Goal: Information Seeking & Learning: Check status

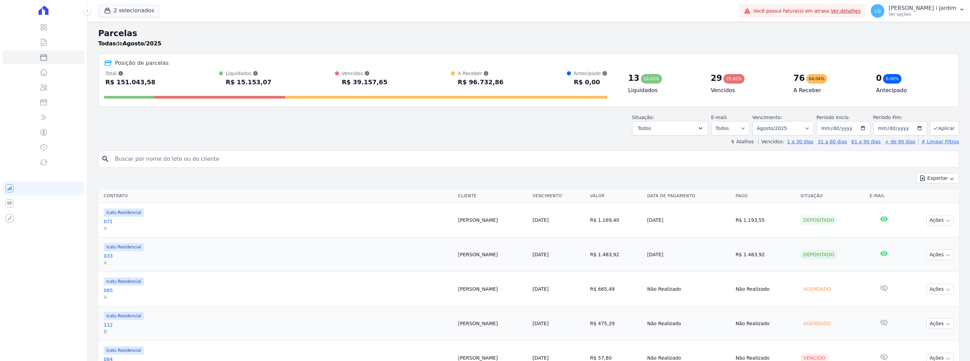
select select
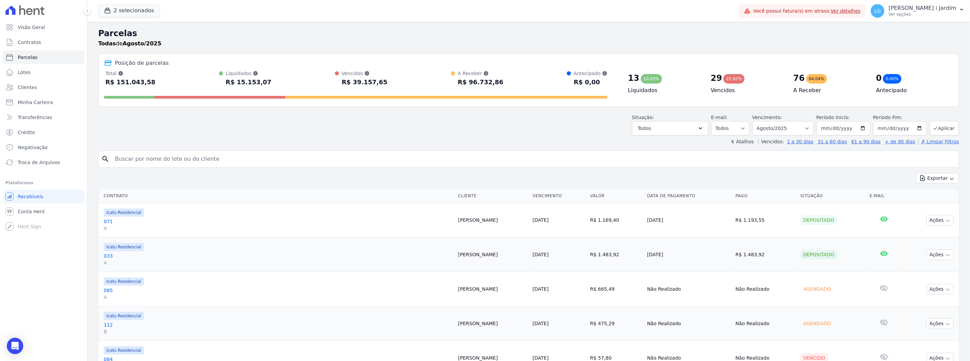
click at [257, 180] on div "Exportar Exportar PDF Exportar CSV" at bounding box center [528, 181] width 861 height 16
click at [125, 14] on button "2 selecionados" at bounding box center [129, 10] width 62 height 13
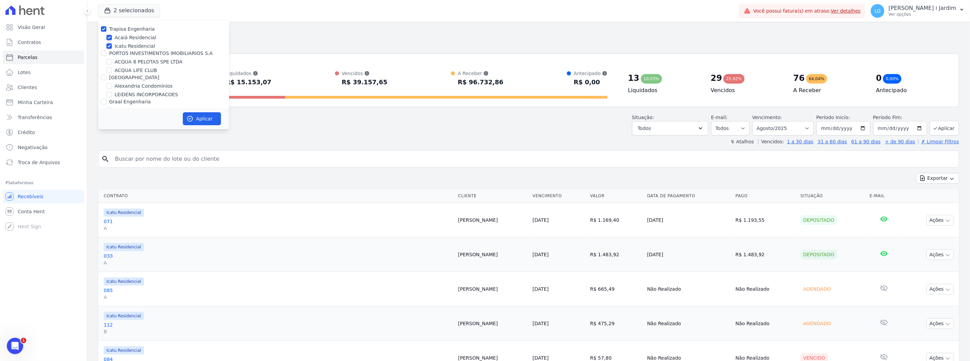
click at [128, 31] on label "Trapisa Engenharia" at bounding box center [132, 28] width 46 height 5
click at [106, 31] on input "Trapisa Engenharia" at bounding box center [103, 28] width 5 height 5
checkbox input "false"
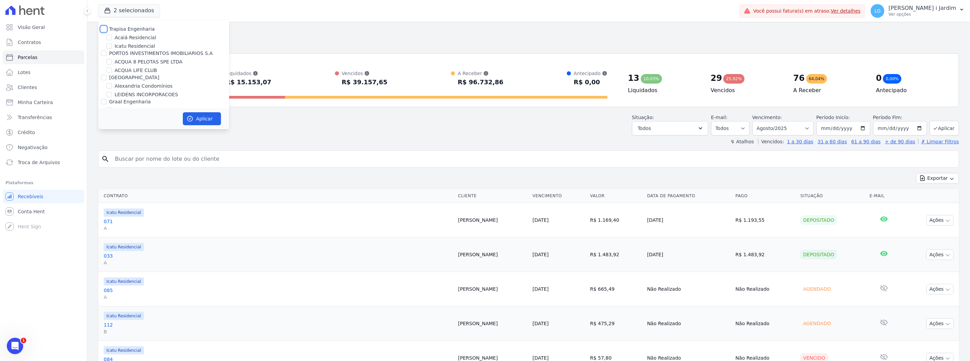
checkbox input "false"
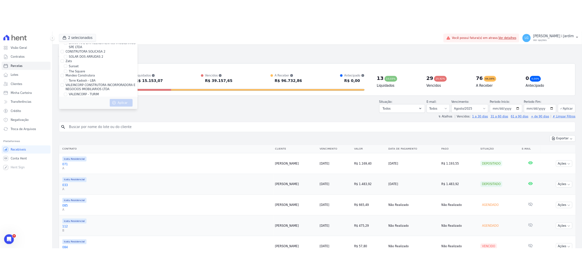
scroll to position [494, 0]
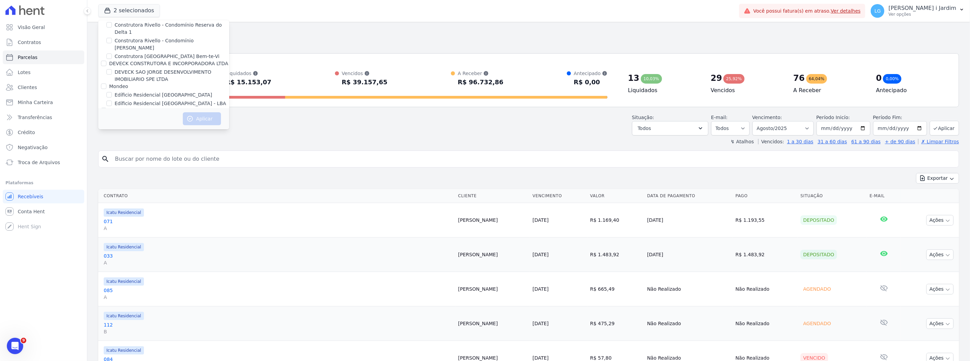
click at [122, 91] on label "Edíficio Residencial [GEOGRAPHIC_DATA]" at bounding box center [164, 94] width 98 height 7
click at [112, 92] on input "Edíficio Residencial [GEOGRAPHIC_DATA]" at bounding box center [108, 94] width 5 height 5
checkbox input "true"
click at [127, 100] on label "Edíficio Residencial [GEOGRAPHIC_DATA] - LBA" at bounding box center [171, 103] width 112 height 7
click at [112, 101] on input "Edíficio Residencial [GEOGRAPHIC_DATA] - LBA" at bounding box center [108, 103] width 5 height 5
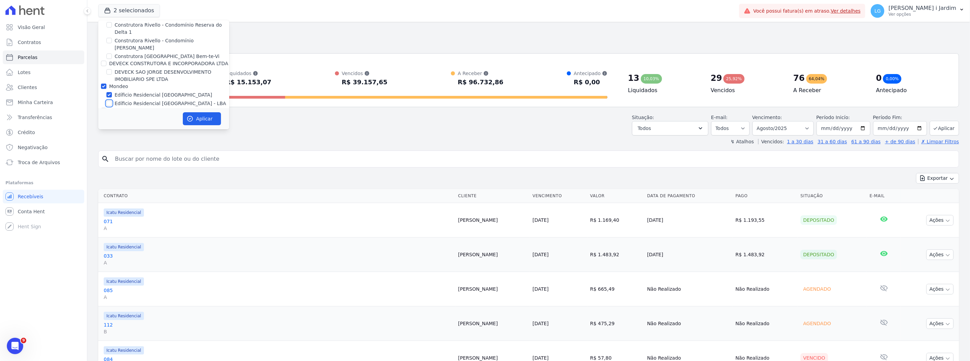
checkbox input "true"
click at [192, 122] on icon "button" at bounding box center [190, 118] width 7 height 7
select select
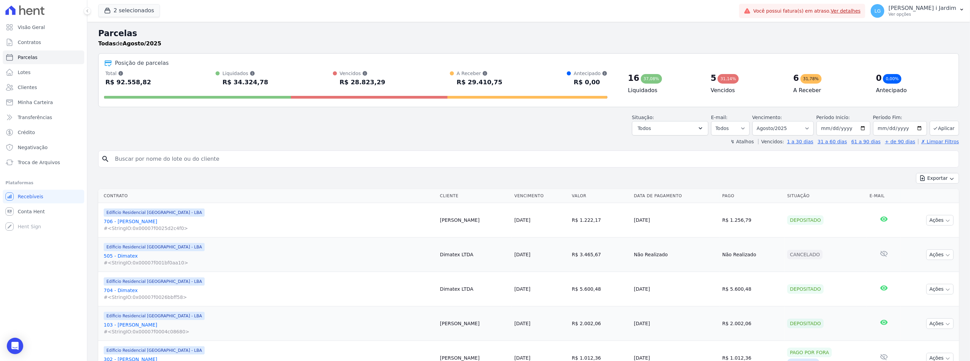
click at [218, 122] on div "Situação: Agendado Em Aberto Pago Processando Cancelado Vencido Transferindo De…" at bounding box center [528, 123] width 861 height 24
click at [44, 34] on ul "Visão Geral Contratos Parcelas Lotes Clientes Minha Carteira Transferências Cré…" at bounding box center [43, 94] width 81 height 149
click at [47, 28] on link "Visão Geral" at bounding box center [43, 27] width 81 height 14
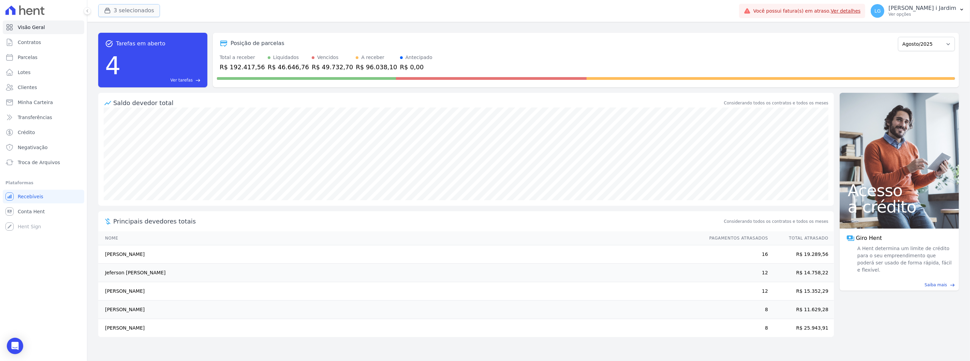
click at [130, 15] on button "3 selecionados" at bounding box center [129, 10] width 62 height 13
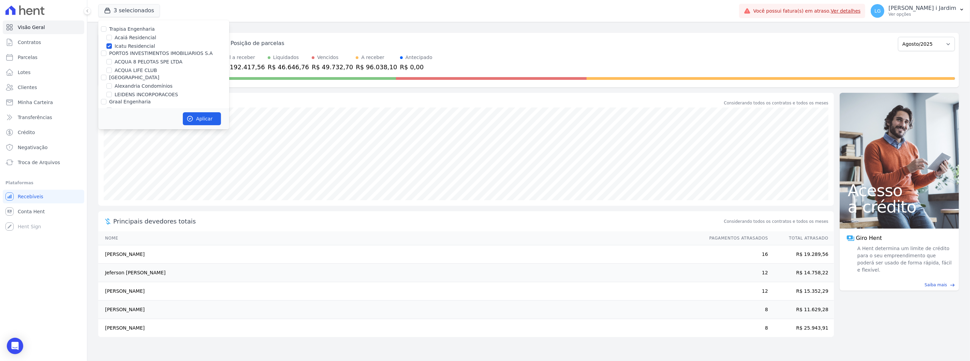
click at [138, 46] on label "Icatu Residencial" at bounding box center [135, 46] width 41 height 7
click at [112, 46] on input "Icatu Residencial" at bounding box center [108, 45] width 5 height 5
checkbox input "false"
click at [195, 114] on button "Aplicar" at bounding box center [202, 118] width 38 height 13
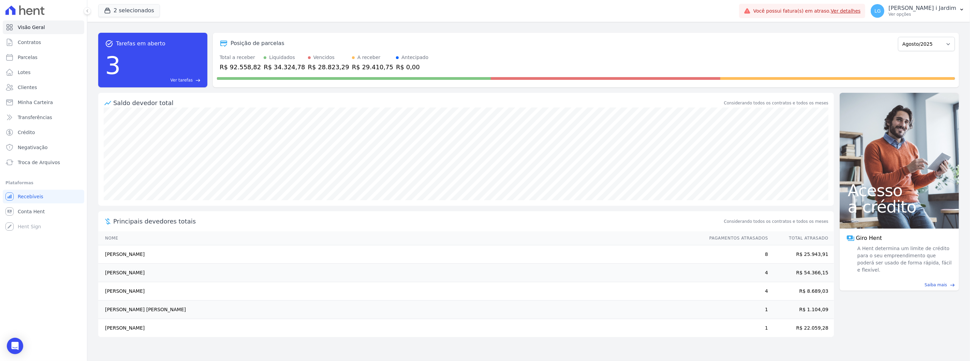
drag, startPoint x: 829, startPoint y: 271, endPoint x: 108, endPoint y: 264, distance: 721.6
click at [108, 264] on tr "Carla Moreira Rosa 4 R$ 54.366,15" at bounding box center [466, 273] width 736 height 18
click at [93, 283] on div "task_alt Tarefas em aberto 3 Ver tarefas east Posição de parcelas Junho/2023 Ju…" at bounding box center [528, 191] width 883 height 339
click at [97, 184] on div "task_alt Tarefas em aberto 3 Ver tarefas east Posição de parcelas Junho/2023 Ju…" at bounding box center [528, 191] width 883 height 339
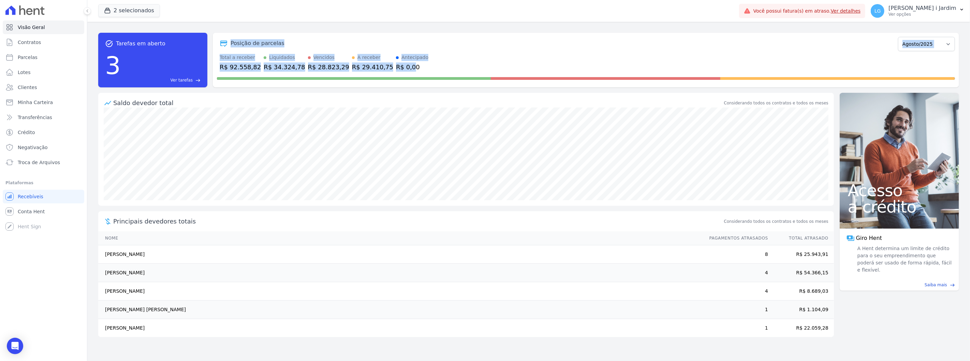
drag, startPoint x: 386, startPoint y: 71, endPoint x: 224, endPoint y: 42, distance: 164.5
click at [224, 42] on div "Posição de parcelas Junho/2023 Julho/2023 Agosto/2023 Setembro/2023 Outubro/202…" at bounding box center [586, 60] width 746 height 55
click at [239, 29] on div "task_alt Tarefas em aberto 3 Ver tarefas east Posição de parcelas Junho/2023 Ju…" at bounding box center [528, 59] width 861 height 65
click at [47, 51] on link "Parcelas" at bounding box center [43, 57] width 81 height 14
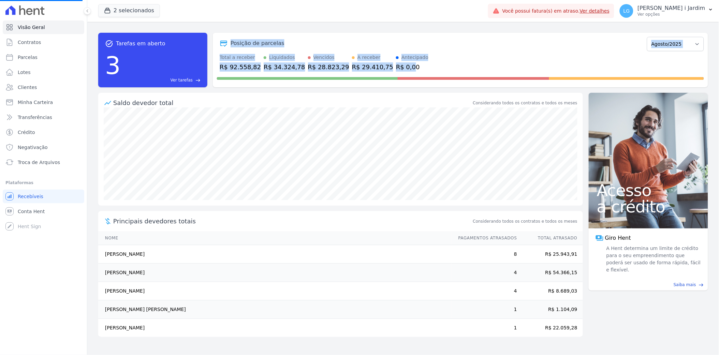
select select
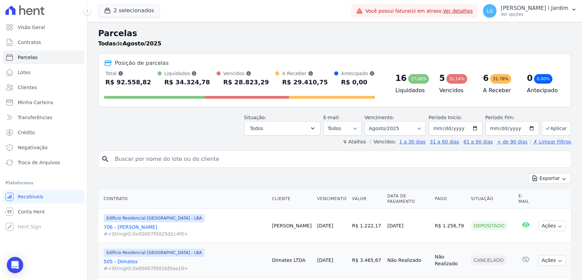
click at [151, 127] on div "Situação: Agendado Em Aberto Pago Processando Cancelado Vencido Transferindo De…" at bounding box center [334, 123] width 473 height 24
click at [418, 127] on select "Filtrar por período ──────── Todos os meses Junho/2023 Julho/2023 Agosto/2023 S…" at bounding box center [395, 128] width 61 height 14
select select "07/2025"
click at [369, 121] on select "Filtrar por período ──────── Todos os meses Junho/2023 Julho/2023 Agosto/2023 S…" at bounding box center [395, 128] width 61 height 14
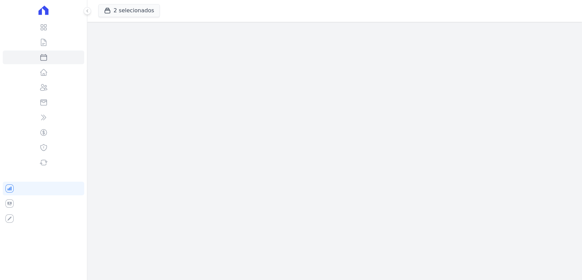
select select
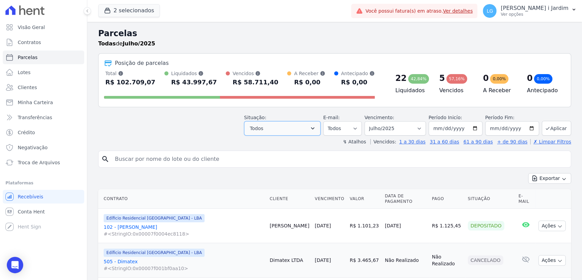
click at [316, 131] on icon "button" at bounding box center [312, 128] width 7 height 7
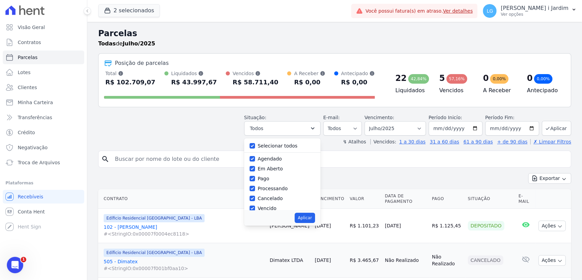
click at [286, 146] on label "Selecionar todos" at bounding box center [278, 145] width 40 height 5
click at [255, 146] on input "Selecionar todos" at bounding box center [252, 145] width 5 height 5
checkbox input "false"
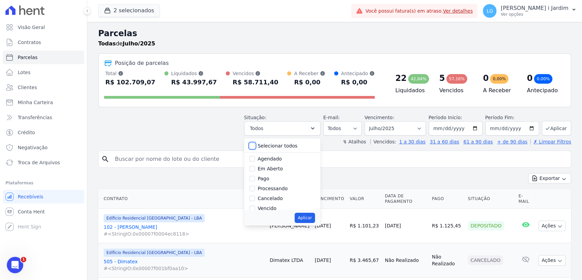
checkbox input "false"
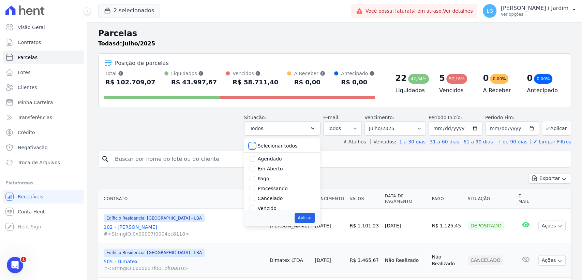
checkbox input "false"
click at [277, 208] on label "Vencido" at bounding box center [267, 207] width 19 height 5
click at [255, 208] on input "Vencido" at bounding box center [252, 207] width 5 height 5
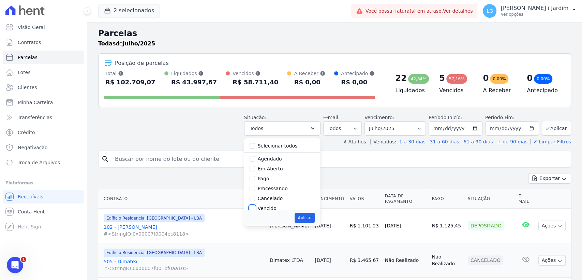
checkbox input "true"
click at [305, 218] on button "Aplicar" at bounding box center [305, 217] width 20 height 10
select select "overdue"
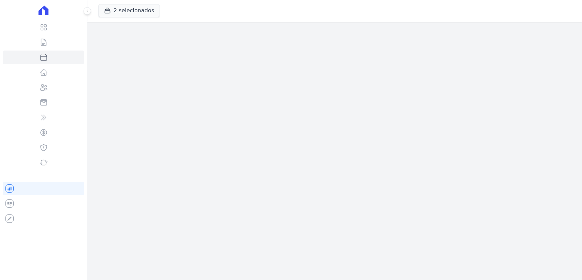
select select
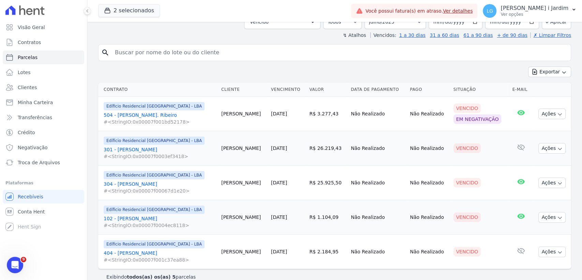
scroll to position [58, 0]
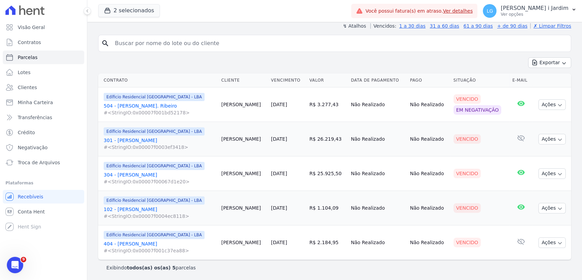
drag, startPoint x: 102, startPoint y: 137, endPoint x: 432, endPoint y: 186, distance: 333.1
click at [432, 186] on tbody "Edíficio Residencial Grevílea Park - LBA 504 - Angela Ap. Ribeiro #<StringIO:0x…" at bounding box center [334, 173] width 473 height 172
click at [407, 254] on td "Não Realizado" at bounding box center [428, 242] width 43 height 34
click at [46, 115] on span "Transferências" at bounding box center [35, 117] width 34 height 7
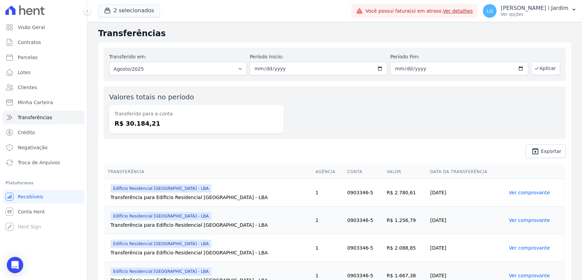
drag, startPoint x: 156, startPoint y: 125, endPoint x: 117, endPoint y: 129, distance: 39.4
click at [117, 128] on div "Transferido para a conta R$ 30.184,21" at bounding box center [196, 119] width 175 height 29
click at [132, 154] on span "unarchive Exportar" at bounding box center [335, 151] width 462 height 14
drag, startPoint x: 152, startPoint y: 126, endPoint x: 123, endPoint y: 148, distance: 36.4
click at [118, 122] on dd "R$ 30.184,21" at bounding box center [197, 123] width 164 height 9
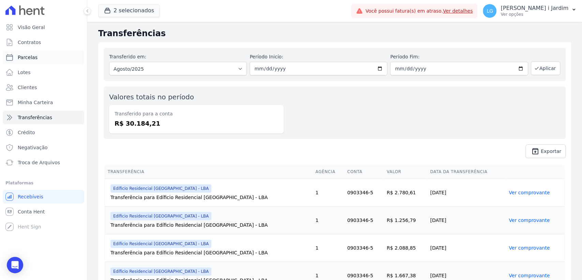
click at [38, 58] on link "Parcelas" at bounding box center [43, 57] width 81 height 14
select select
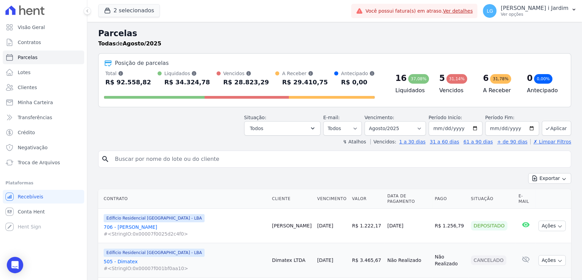
click at [262, 85] on div "Total Soma das parcelas pagas, vencidas, em aberto e agendadas. Não considera p…" at bounding box center [239, 79] width 271 height 18
drag, startPoint x: 260, startPoint y: 85, endPoint x: 216, endPoint y: 79, distance: 44.8
click at [216, 79] on div "Total Soma das parcelas pagas, vencidas, em aberto e agendadas. Não considera p…" at bounding box center [239, 79] width 271 height 18
click at [218, 122] on div "Situação: Agendado Em Aberto Pago Processando Cancelado Vencido Transferindo De…" at bounding box center [334, 123] width 473 height 24
click at [316, 126] on icon "button" at bounding box center [312, 128] width 7 height 7
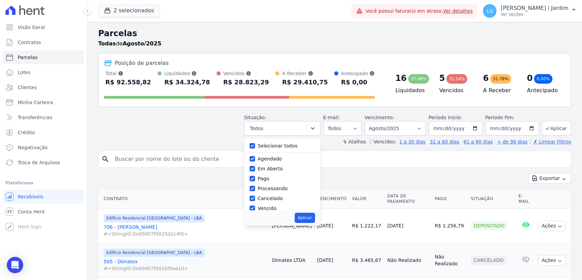
click at [285, 144] on label "Selecionar todos" at bounding box center [278, 145] width 40 height 5
click at [255, 144] on input "Selecionar todos" at bounding box center [252, 145] width 5 height 5
checkbox input "false"
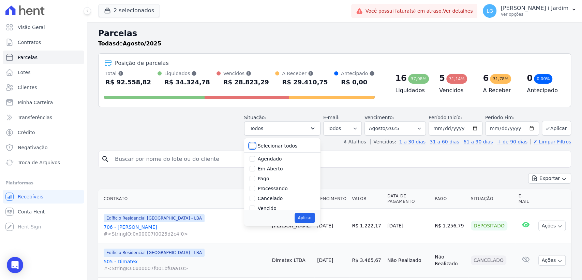
checkbox input "false"
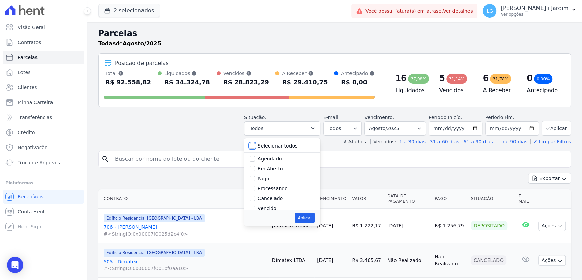
checkbox input "false"
click at [275, 208] on label "Vencido" at bounding box center [267, 207] width 19 height 5
click at [255, 208] on input "Vencido" at bounding box center [252, 207] width 5 height 5
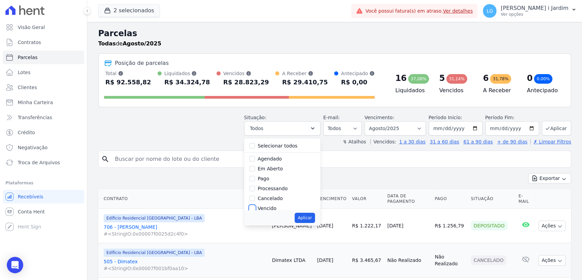
checkbox input "true"
click at [311, 212] on button "Aplicar" at bounding box center [305, 217] width 20 height 10
select select "overdue"
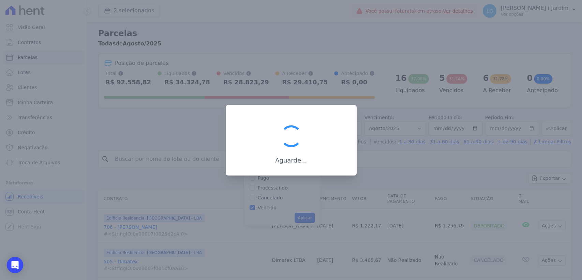
scroll to position [12, 0]
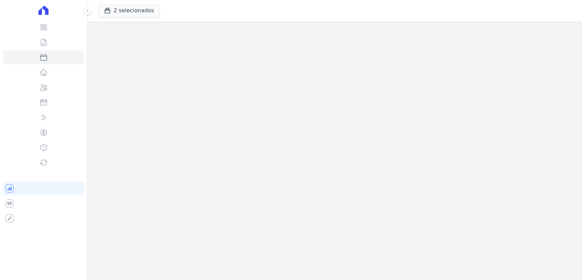
select select
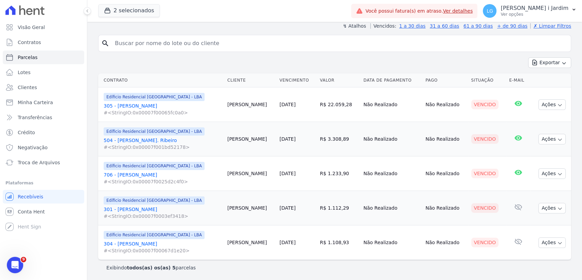
drag, startPoint x: 333, startPoint y: 115, endPoint x: 104, endPoint y: 113, distance: 229.2
click at [104, 113] on tr "Edíficio Residencial [GEOGRAPHIC_DATA] - LBA 305 - [PERSON_NAME] #<StringIO:0x0…" at bounding box center [334, 104] width 473 height 34
click at [98, 122] on td "Edíficio Residencial [GEOGRAPHIC_DATA] - LBA 504 - [PERSON_NAME]. Ribeiro #<Str…" at bounding box center [161, 139] width 127 height 34
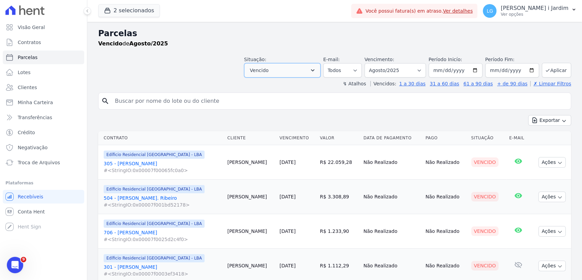
click at [310, 73] on button "Vencido" at bounding box center [282, 70] width 76 height 14
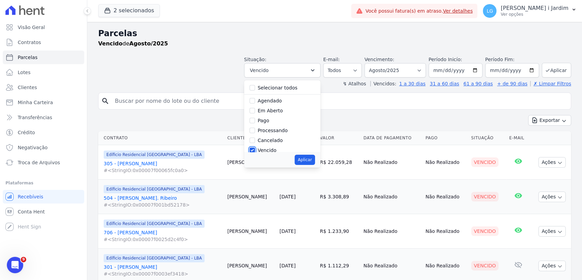
click at [255, 149] on input "Vencido" at bounding box center [252, 149] width 5 height 5
checkbox input "false"
click at [271, 113] on label "Em Aberto" at bounding box center [270, 110] width 25 height 5
click at [255, 113] on input "Em Aberto" at bounding box center [252, 110] width 5 height 5
checkbox input "true"
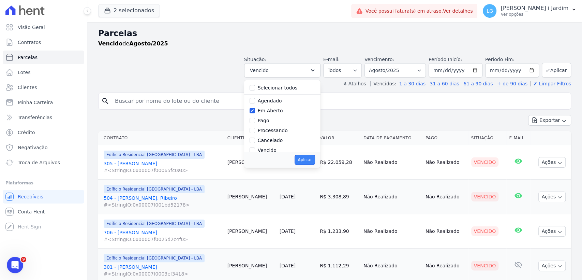
click at [311, 162] on button "Aplicar" at bounding box center [305, 159] width 20 height 10
select select "pending"
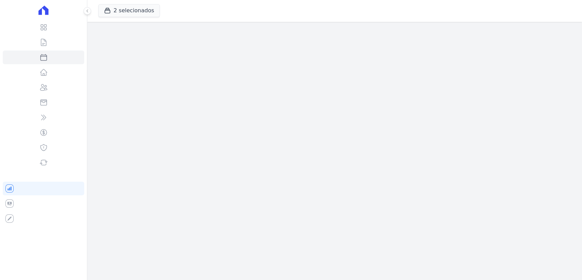
select select
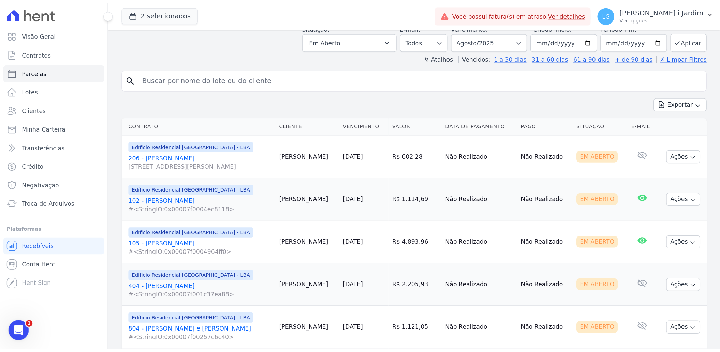
scroll to position [76, 0]
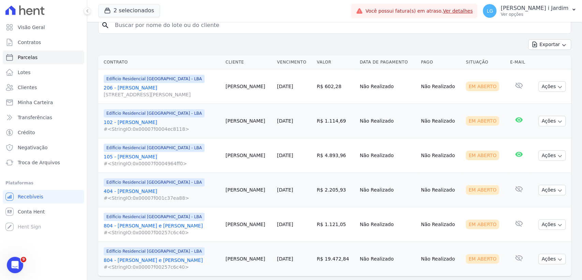
drag, startPoint x: 409, startPoint y: 258, endPoint x: 244, endPoint y: 257, distance: 165.4
click at [244, 257] on tr "Edíficio Residencial [GEOGRAPHIC_DATA] - LBA 804 - [PERSON_NAME] e [PERSON_NAME…" at bounding box center [334, 258] width 473 height 34
click at [376, 272] on td "Não Realizado" at bounding box center [387, 258] width 61 height 34
drag, startPoint x: 247, startPoint y: 257, endPoint x: 294, endPoint y: 260, distance: 46.5
click at [294, 260] on tr "Edíficio Residencial [GEOGRAPHIC_DATA] - LBA 804 - [PERSON_NAME] e [PERSON_NAME…" at bounding box center [334, 258] width 473 height 34
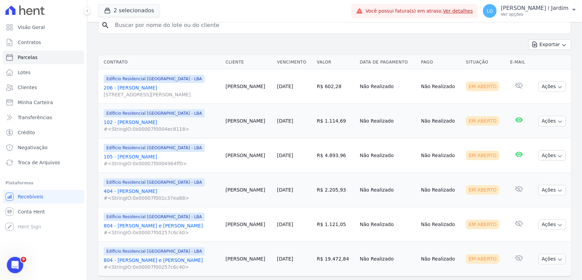
click at [301, 268] on td "[DATE]" at bounding box center [294, 258] width 40 height 34
drag, startPoint x: 339, startPoint y: 260, endPoint x: 358, endPoint y: 260, distance: 19.4
click at [357, 260] on td "R$ 19.472,84" at bounding box center [335, 258] width 43 height 34
click at [413, 172] on td "Não Realizado" at bounding box center [387, 155] width 61 height 34
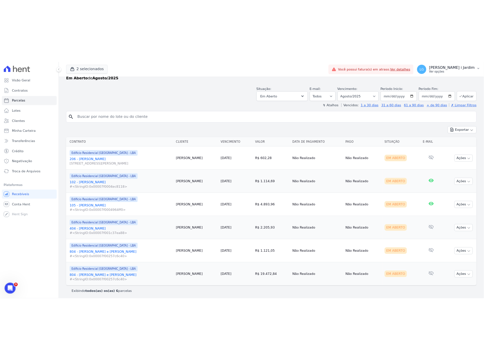
scroll to position [12, 0]
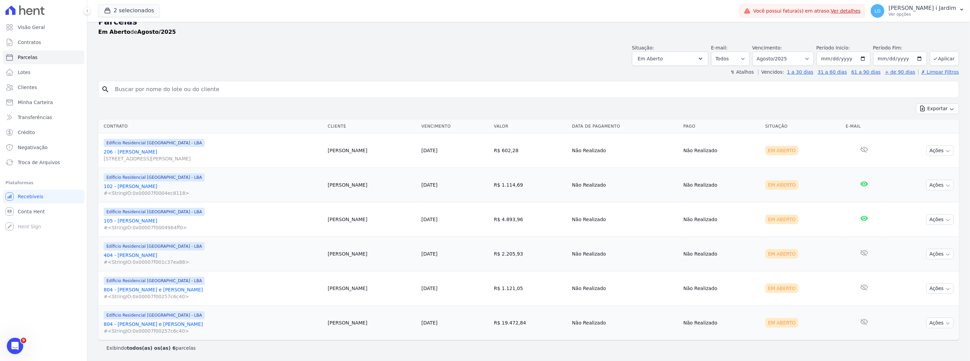
click at [333, 98] on div "search Exportar Exportar PDF Exportar CSV Contrato Cliente Vencimento [GEOGRAPH…" at bounding box center [528, 218] width 861 height 275
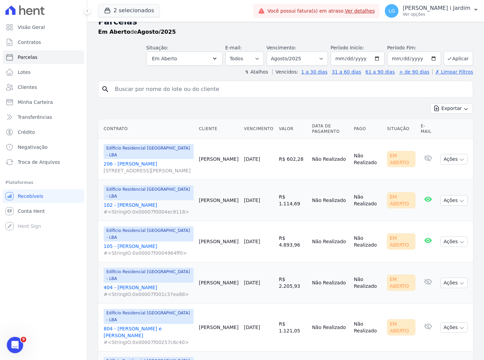
scroll to position [19, 0]
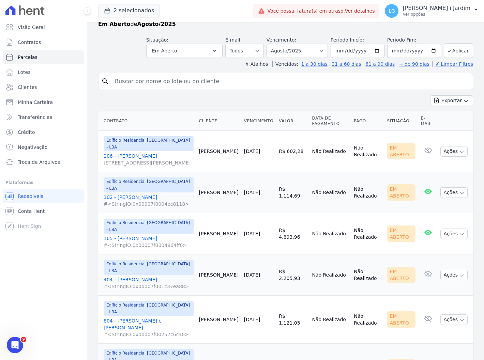
click at [63, 279] on div "Visão Geral Contratos [GEOGRAPHIC_DATA] Lotes Clientes Minha Carteira Transferê…" at bounding box center [43, 180] width 87 height 360
